Goal: Browse casually

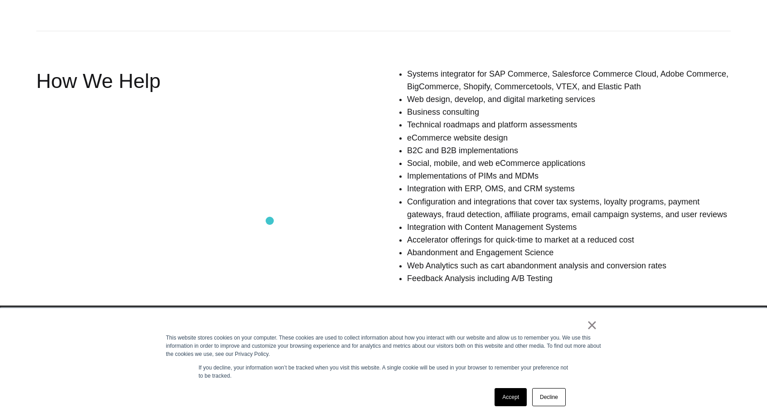
scroll to position [616, 0]
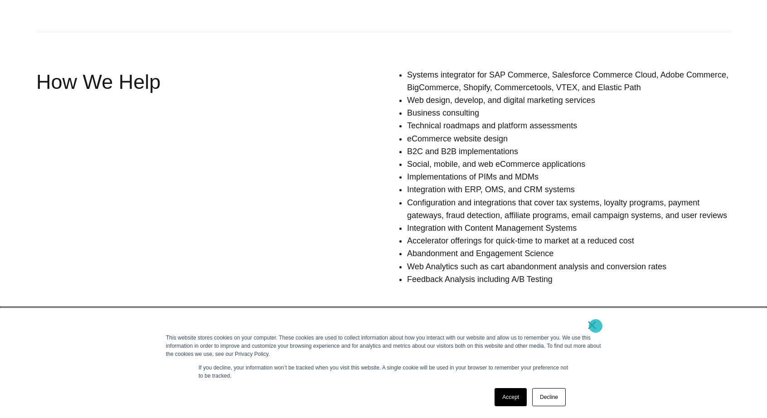
click at [596, 326] on link "×" at bounding box center [592, 325] width 11 height 8
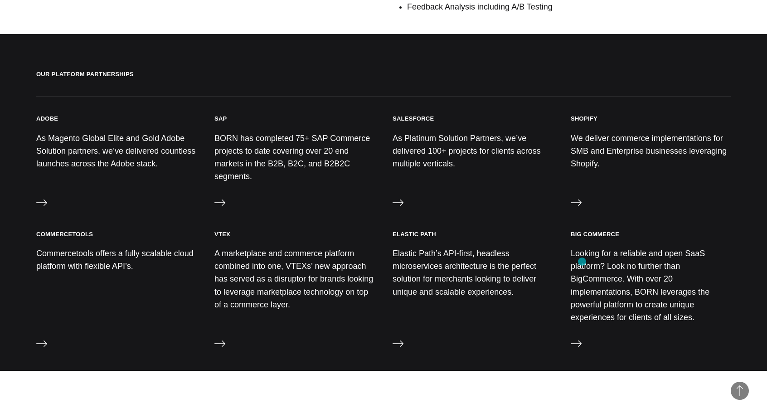
scroll to position [889, 0]
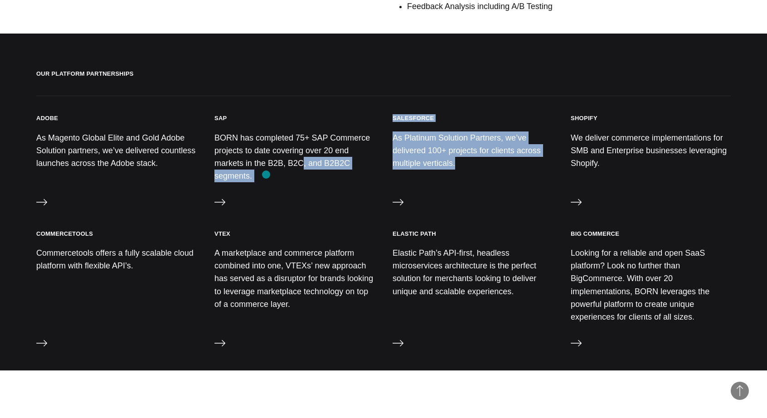
drag, startPoint x: 445, startPoint y: 172, endPoint x: 266, endPoint y: 175, distance: 178.6
click at [266, 175] on div "Adobe As Magento Global Elite and Gold Adobe Solution partners, we’ve delivered…" at bounding box center [383, 162] width 695 height 97
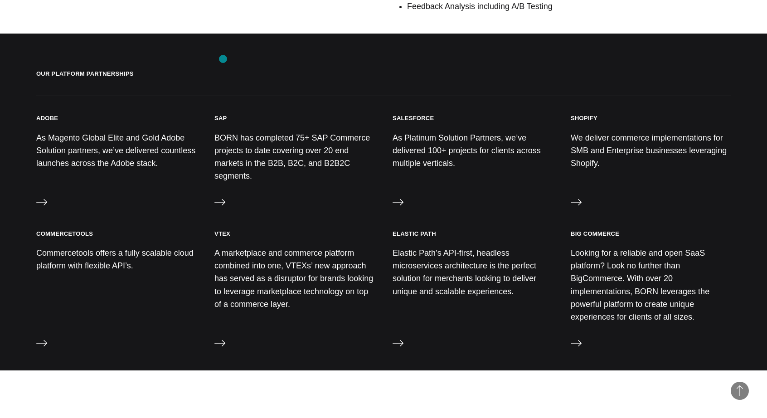
click at [223, 59] on section "Our Platform Partnerships Adobe As Magento Global Elite and Gold Adobe Solution…" at bounding box center [383, 132] width 767 height 196
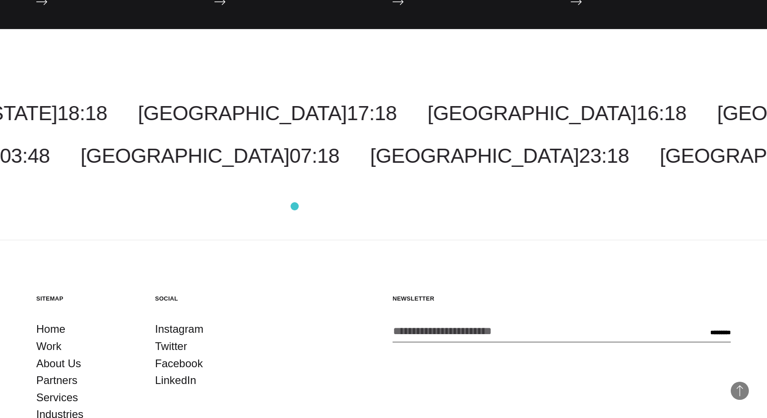
scroll to position [1327, 0]
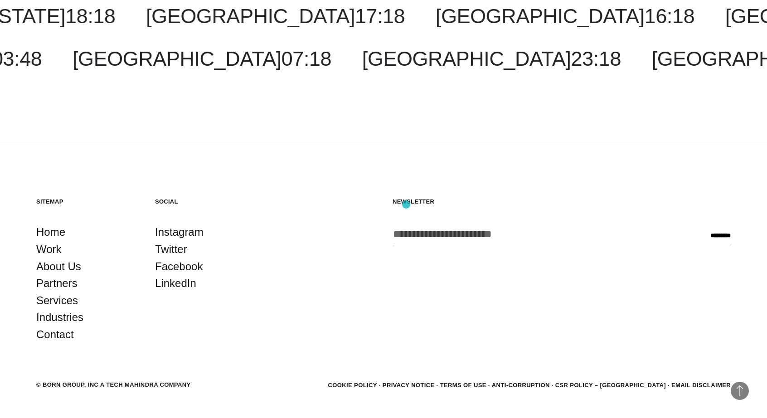
click at [406, 223] on input "Enter your email address *" at bounding box center [539, 233] width 293 height 21
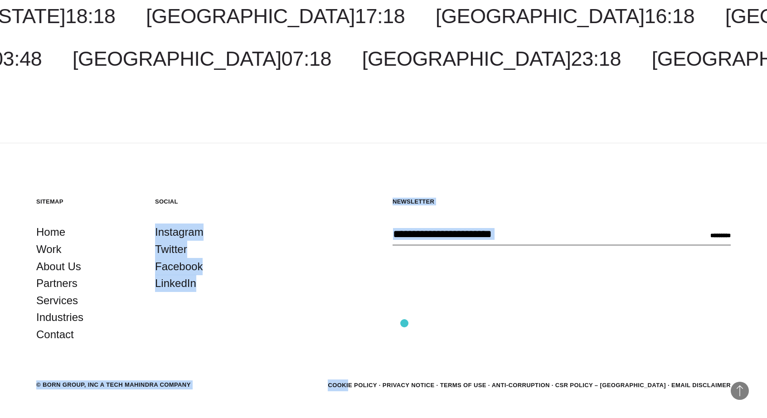
drag, startPoint x: 252, startPoint y: 124, endPoint x: 412, endPoint y: 336, distance: 265.5
click at [412, 336] on footer "Back to Top Sitemap Home Work About Us Partners Services Industries Contact Soc…" at bounding box center [383, 294] width 767 height 302
click at [254, 271] on div "Social Instagram Twitter Facebook LinkedIn" at bounding box center [205, 271] width 101 height 146
